Goal: Task Accomplishment & Management: Complete application form

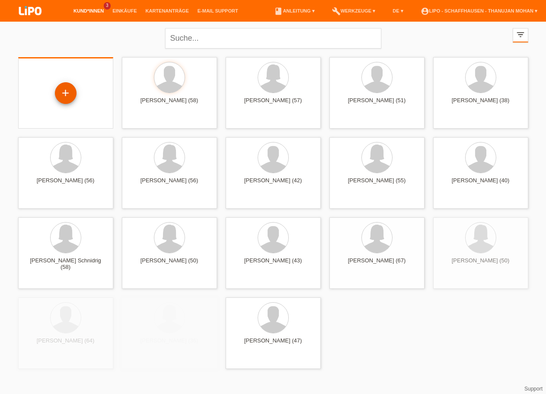
click at [77, 95] on div "+" at bounding box center [65, 93] width 81 height 23
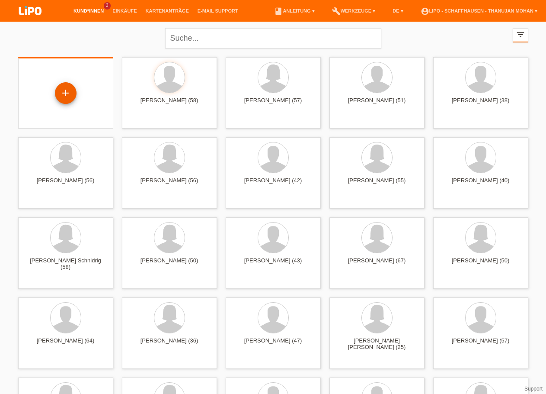
click at [69, 95] on div "+" at bounding box center [66, 93] width 22 height 22
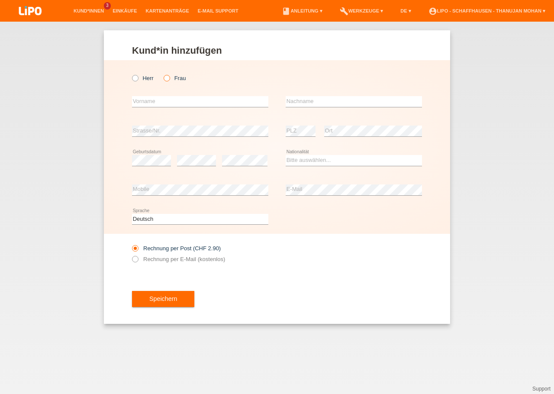
click at [162, 74] on icon at bounding box center [162, 74] width 0 height 0
click at [167, 79] on input "Frau" at bounding box center [167, 78] width 6 height 6
radio input "true"
click at [172, 99] on input "text" at bounding box center [200, 101] width 136 height 11
type input "h"
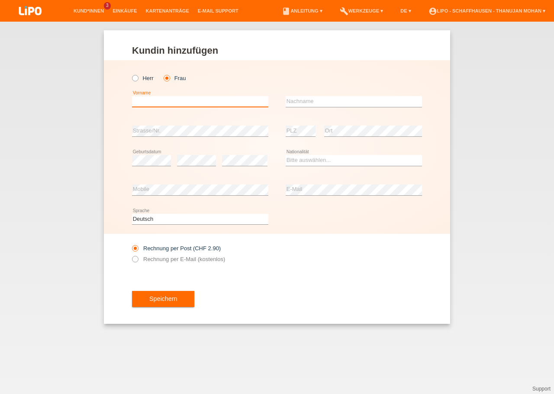
type input "H"
type input "Bernadette"
click at [300, 103] on input "text" at bounding box center [354, 101] width 136 height 11
type input "Heldstab"
click at [286, 155] on select "Bitte auswählen... Schweiz Deutschland Liechtenstein Österreich ------------ Af…" at bounding box center [354, 160] width 136 height 10
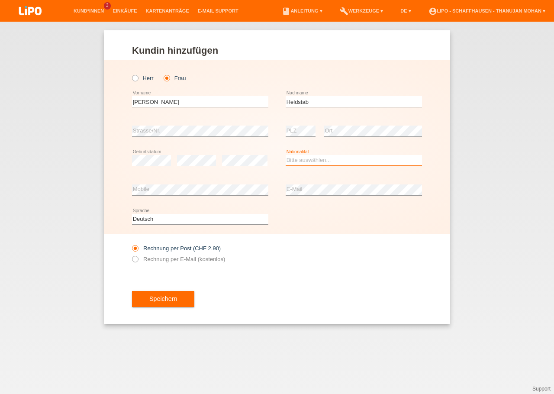
select select "CH"
click at [0, 0] on option "[GEOGRAPHIC_DATA]" at bounding box center [0, 0] width 0 height 0
click at [387, 254] on div "Rechnung per Post (CHF 2.90) Rechnung per E-Mail (kostenlos)" at bounding box center [277, 254] width 290 height 40
click at [151, 262] on label "Rechnung per E-Mail (kostenlos)" at bounding box center [178, 259] width 93 height 6
click at [138, 263] on input "Rechnung per E-Mail (kostenlos)" at bounding box center [135, 261] width 6 height 11
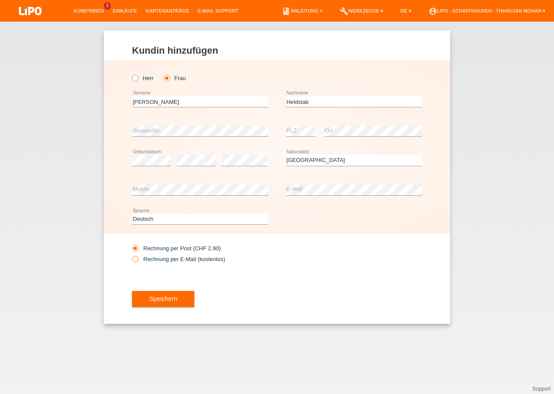
radio input "true"
click at [165, 298] on span "Speichern" at bounding box center [163, 298] width 28 height 7
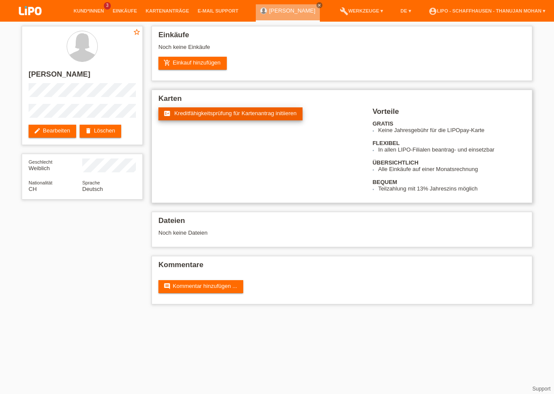
click at [199, 115] on span "Kreditfähigkeitsprüfung für Kartenantrag initiieren" at bounding box center [235, 113] width 122 height 6
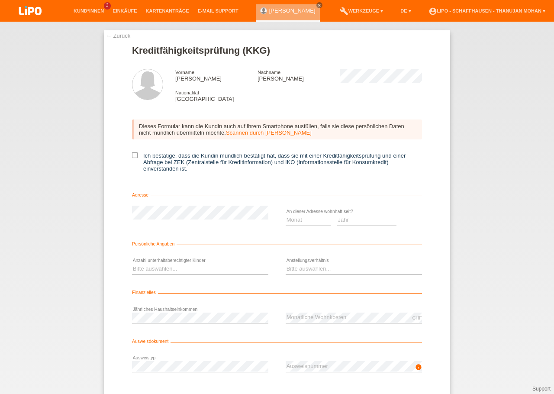
click at [204, 266] on div "Bitte auswählen... 0 1 2 3 4 5 6 7 8 9 error" at bounding box center [200, 268] width 136 height 29
click at [132, 263] on select "Bitte auswählen... 0 1 2 3 4 5 6 7 8 9" at bounding box center [200, 268] width 136 height 10
select select "0"
click at [0, 0] on option "0" at bounding box center [0, 0] width 0 height 0
click at [286, 263] on select "Bitte auswählen... Unbefristet Befristet Lehrling/Student Pensioniert Nicht arb…" at bounding box center [354, 268] width 136 height 10
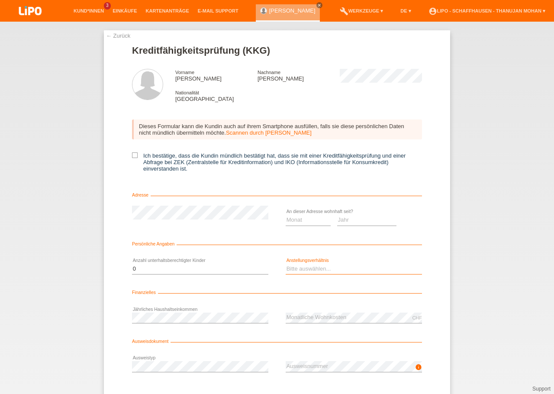
select select "RETIRED"
click at [0, 0] on option "Pensioniert" at bounding box center [0, 0] width 0 height 0
click at [132, 157] on icon at bounding box center [135, 155] width 6 height 6
click at [132, 157] on input "Ich bestätige, dass die Kundin mündlich bestätigt hat, dass sie mit einer Kredi…" at bounding box center [135, 155] width 6 height 6
checkbox input "true"
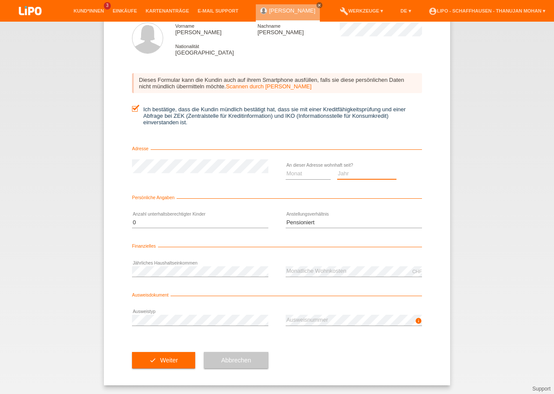
click at [337, 168] on select "Jahr 2025 2024 2023 2022 2021 2020 2019 2018 2017 2016 2015 2014 2013 2012 2011…" at bounding box center [367, 173] width 60 height 10
select select "2000"
click at [0, 0] on option "2000" at bounding box center [0, 0] width 0 height 0
click at [286, 168] on select "Monat 01 02 03 04 05 06 07 08 09 10" at bounding box center [308, 173] width 45 height 10
select select "04"
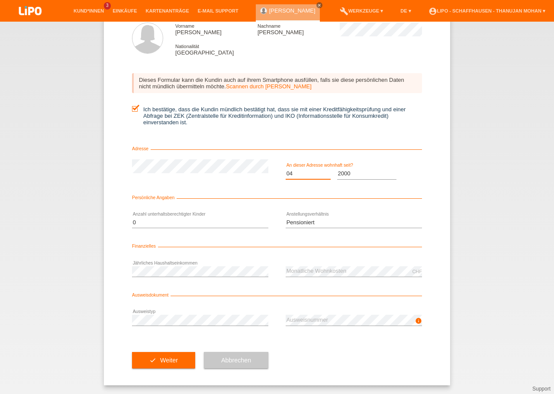
click at [0, 0] on option "04" at bounding box center [0, 0] width 0 height 0
click at [346, 360] on div "check Weiter Abbrechen" at bounding box center [277, 360] width 290 height 50
click at [162, 362] on span "Weiter" at bounding box center [169, 359] width 18 height 7
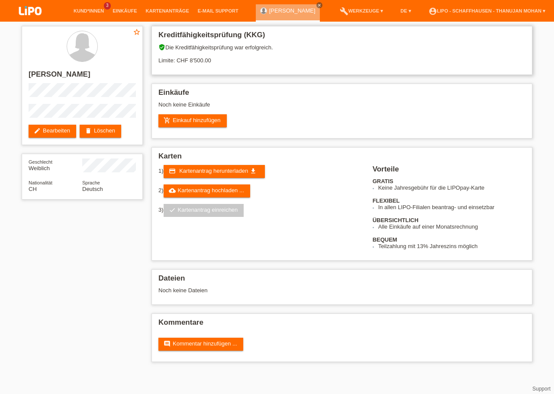
drag, startPoint x: 190, startPoint y: 60, endPoint x: 213, endPoint y: 60, distance: 22.5
click at [213, 60] on div "verified_user Die Kreditfähigkeitsprüfung war erfolgreich. Limite: CHF 8'500.00" at bounding box center [341, 57] width 367 height 26
click at [83, 76] on h2 "[PERSON_NAME]" at bounding box center [82, 76] width 107 height 13
copy h2 "[PERSON_NAME]"
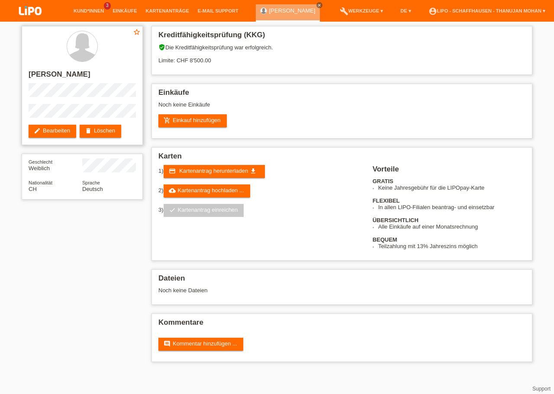
click at [38, 72] on h2 "[PERSON_NAME]" at bounding box center [82, 76] width 107 height 13
copy h2 "[PERSON_NAME]"
drag, startPoint x: 40, startPoint y: 104, endPoint x: 80, endPoint y: 101, distance: 39.9
click at [80, 101] on div "star_border Bernadette Heldstab edit Bearbeiten delete Löschen" at bounding box center [82, 85] width 121 height 119
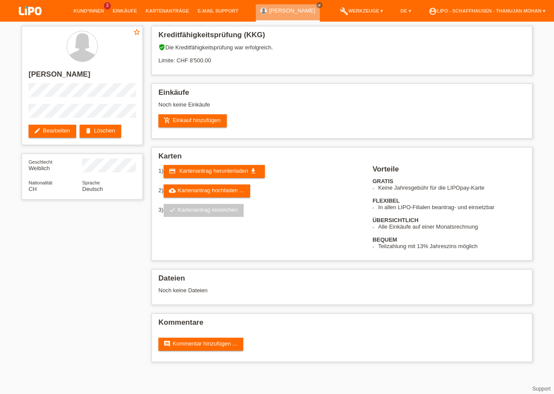
click at [224, 370] on html "Kund*innen 3 Einkäufe Kartenanträge E-Mail Support close menu" at bounding box center [277, 185] width 554 height 370
click at [203, 126] on link "add_shopping_cart Einkauf hinzufügen" at bounding box center [192, 120] width 68 height 13
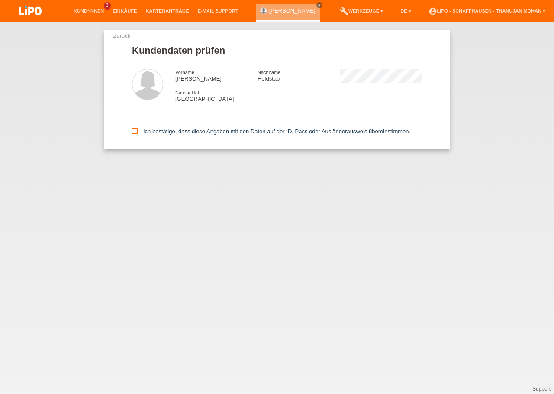
click at [136, 133] on icon at bounding box center [135, 131] width 6 height 6
click at [136, 133] on input "Ich bestätige, dass diese Angaben mit den Daten auf der ID, Pass oder Ausländer…" at bounding box center [135, 131] width 6 height 6
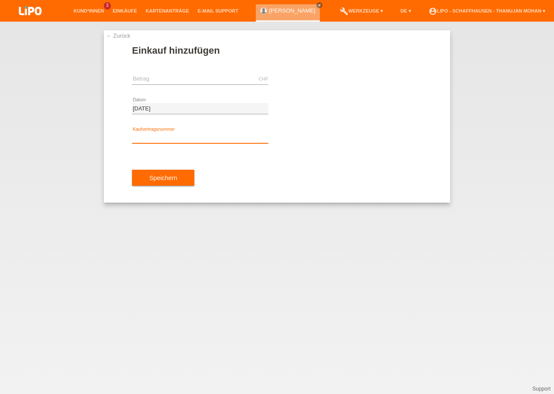
click at [154, 139] on input "text" at bounding box center [200, 137] width 136 height 11
paste input "YJ4NSK"
type input "YJ4NSK"
click at [159, 80] on input "text" at bounding box center [200, 79] width 136 height 11
type input "699.00"
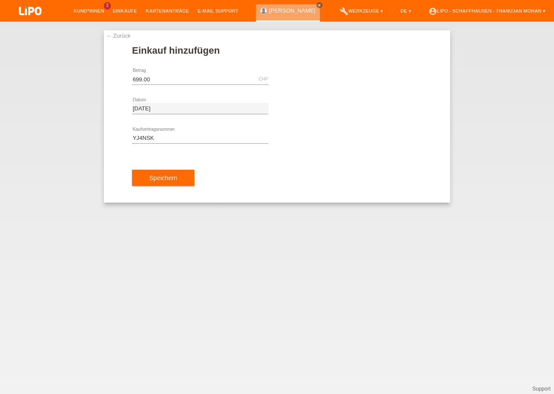
click at [263, 164] on div "Speichern" at bounding box center [277, 178] width 290 height 50
click at [186, 177] on button "Speichern" at bounding box center [163, 178] width 62 height 16
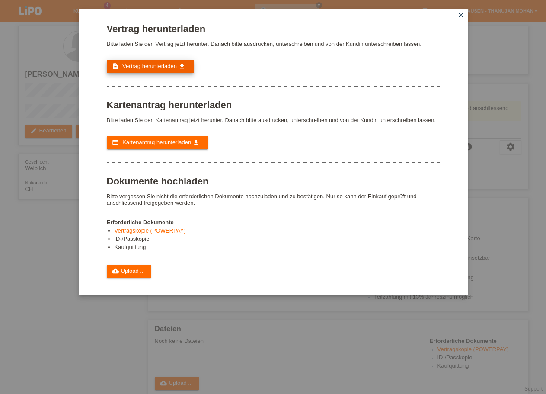
click at [148, 69] on span "Vertrag herunterladen" at bounding box center [149, 66] width 55 height 6
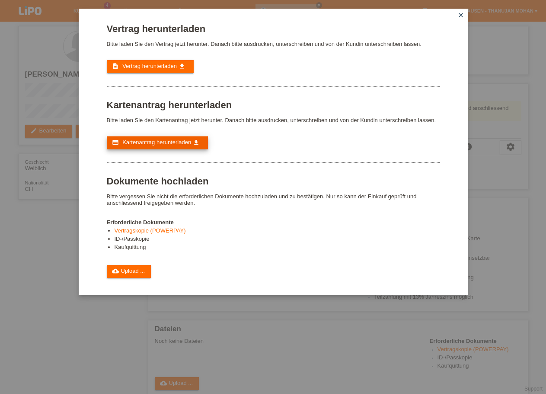
click at [151, 145] on span "Kartenantrag herunterladen" at bounding box center [156, 142] width 69 height 6
